Goal: Task Accomplishment & Management: Complete application form

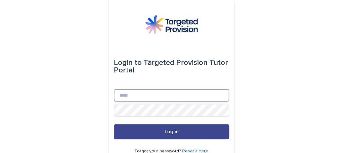
type input "**********"
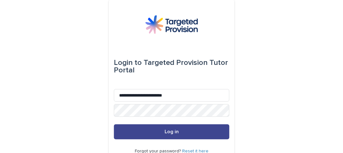
click at [163, 127] on button "Log in" at bounding box center [171, 131] width 115 height 15
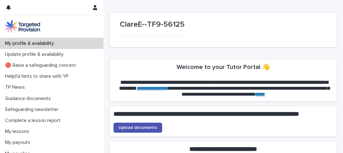
scroll to position [63, 0]
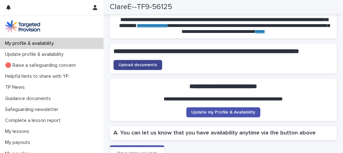
click at [142, 67] on span "Upload documents" at bounding box center [138, 65] width 39 height 4
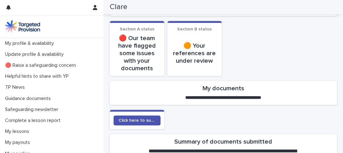
scroll to position [63, 0]
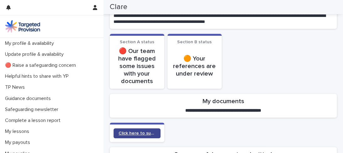
click at [141, 130] on link "Click here to submit documents" at bounding box center [137, 133] width 47 height 10
